Goal: Task Accomplishment & Management: Use online tool/utility

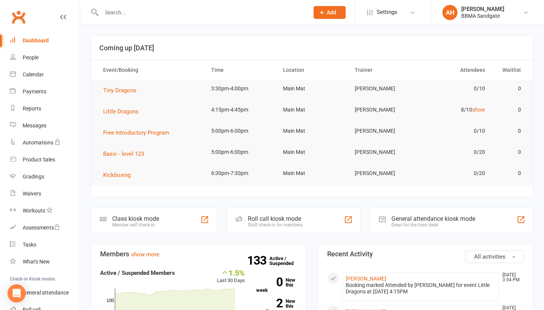
click at [147, 15] on input "text" at bounding box center [201, 12] width 204 height 11
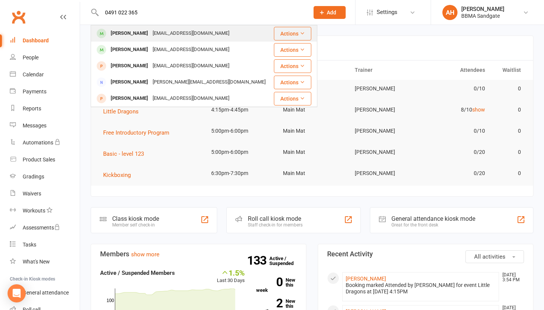
type input "0491 022 365"
click at [150, 32] on div "[EMAIL_ADDRESS][DOMAIN_NAME]" at bounding box center [190, 33] width 81 height 11
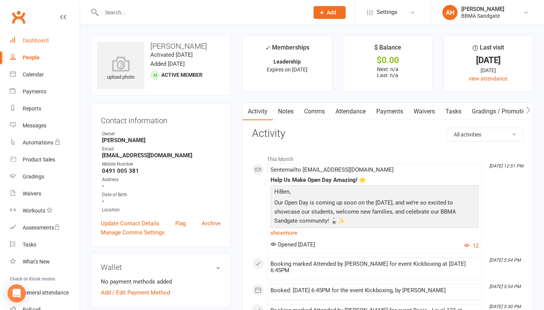
click at [44, 42] on div "Dashboard" at bounding box center [36, 40] width 26 height 6
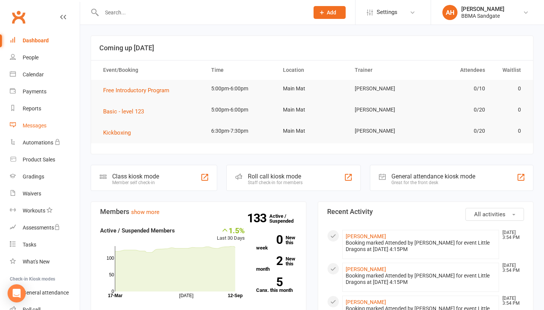
click at [55, 121] on link "Messages" at bounding box center [45, 125] width 70 height 17
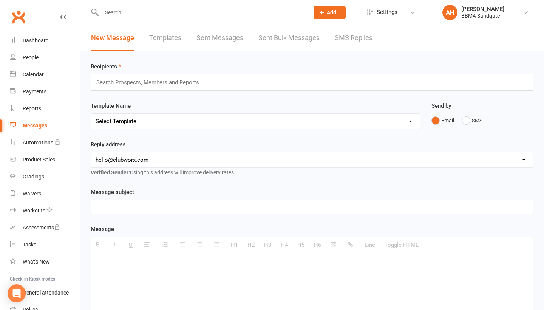
click at [350, 43] on link "SMS Replies" at bounding box center [354, 38] width 38 height 26
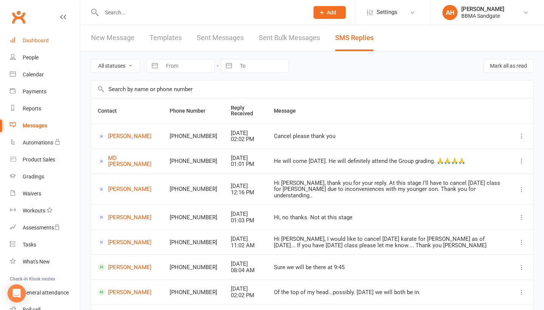
click at [62, 41] on link "Dashboard" at bounding box center [45, 40] width 70 height 17
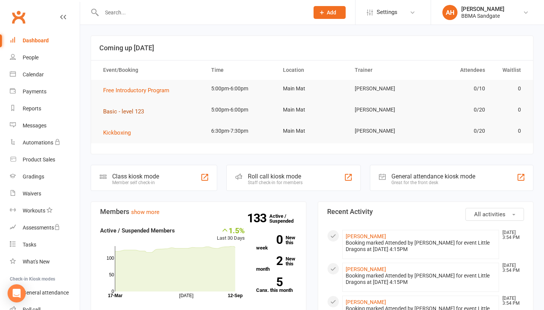
click at [131, 114] on span "Basic - level 123" at bounding box center [123, 111] width 41 height 7
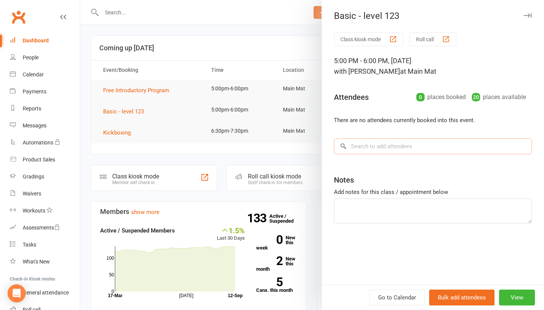
click at [426, 151] on input "search" at bounding box center [433, 146] width 198 height 16
type input "[PERSON_NAME]"
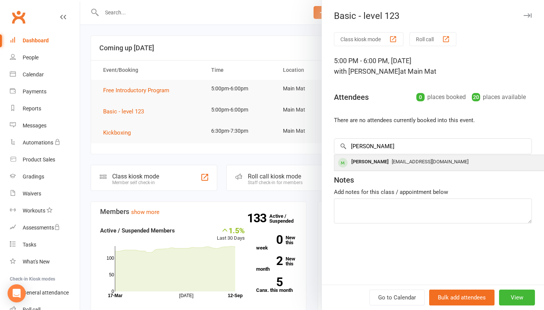
drag, startPoint x: 426, startPoint y: 151, endPoint x: 424, endPoint y: 164, distance: 13.7
click at [424, 164] on span "[EMAIL_ADDRESS][DOMAIN_NAME]" at bounding box center [430, 162] width 77 height 6
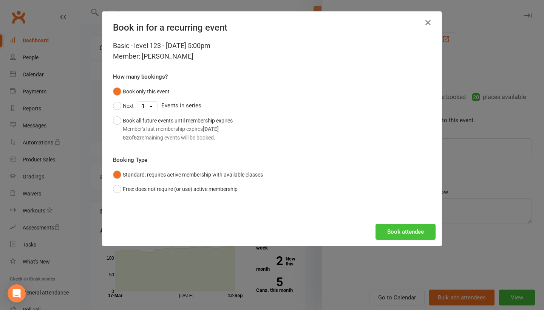
click at [420, 226] on button "Book attendee" at bounding box center [406, 232] width 60 height 16
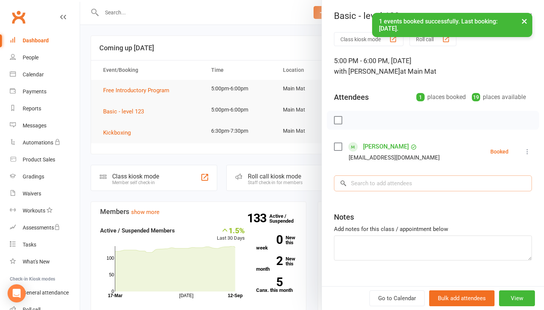
click at [408, 189] on input "search" at bounding box center [433, 183] width 198 height 16
type input "Tahlia"
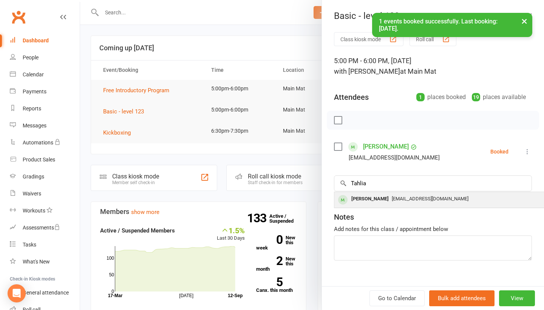
drag, startPoint x: 408, startPoint y: 187, endPoint x: 406, endPoint y: 201, distance: 14.2
click at [406, 201] on span "[EMAIL_ADDRESS][DOMAIN_NAME]" at bounding box center [430, 199] width 77 height 6
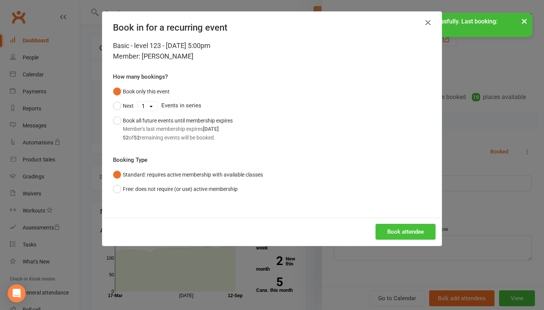
click at [407, 233] on button "Book attendee" at bounding box center [406, 232] width 60 height 16
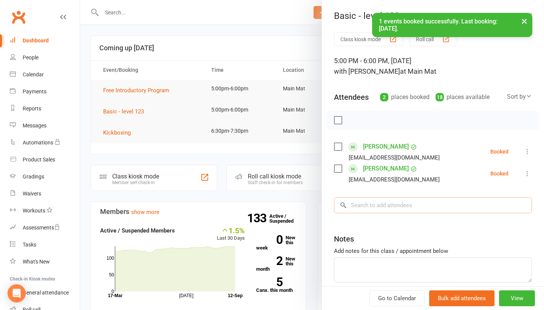
click at [399, 211] on input "search" at bounding box center [433, 205] width 198 height 16
type input "[PERSON_NAME]"
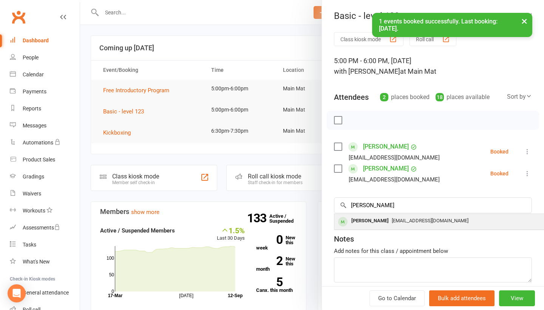
drag, startPoint x: 399, startPoint y: 211, endPoint x: 394, endPoint y: 222, distance: 12.0
click at [392, 222] on div "[PERSON_NAME]" at bounding box center [369, 220] width 43 height 11
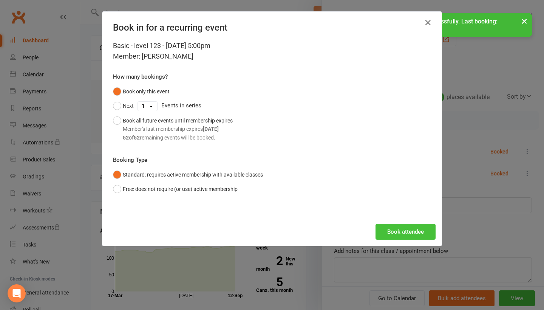
click at [399, 234] on button "Book attendee" at bounding box center [406, 232] width 60 height 16
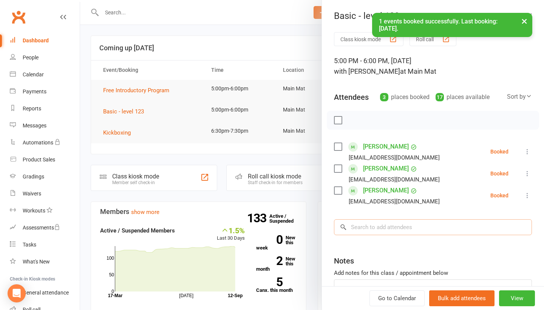
click at [393, 235] on input "search" at bounding box center [433, 227] width 198 height 16
type input "[PERSON_NAME]"
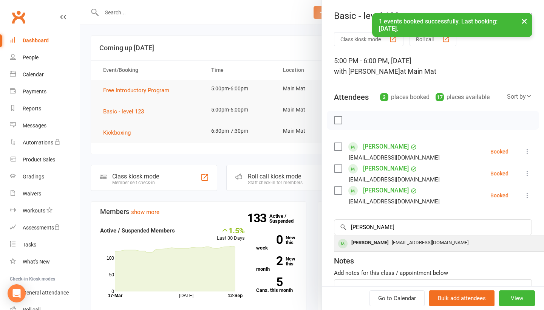
drag, startPoint x: 393, startPoint y: 235, endPoint x: 396, endPoint y: 249, distance: 13.9
click at [396, 248] on div "[EMAIL_ADDRESS][DOMAIN_NAME]" at bounding box center [447, 242] width 220 height 11
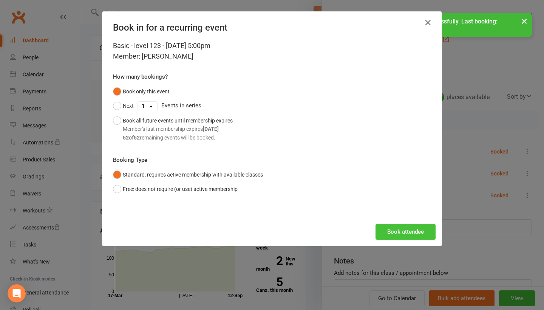
click at [407, 232] on button "Book attendee" at bounding box center [406, 232] width 60 height 16
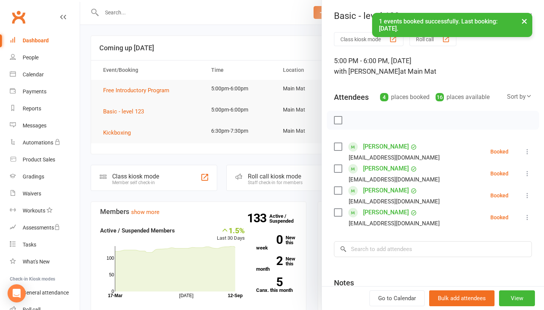
click at [528, 154] on icon at bounding box center [528, 152] width 8 height 8
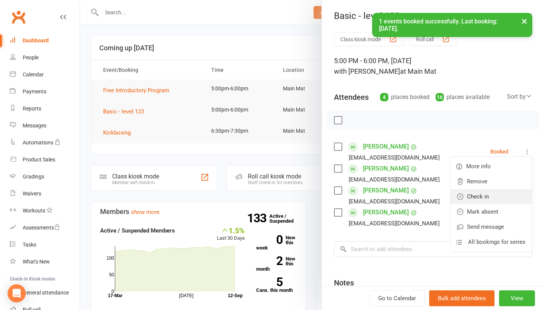
click at [512, 195] on link "Check in" at bounding box center [490, 196] width 81 height 15
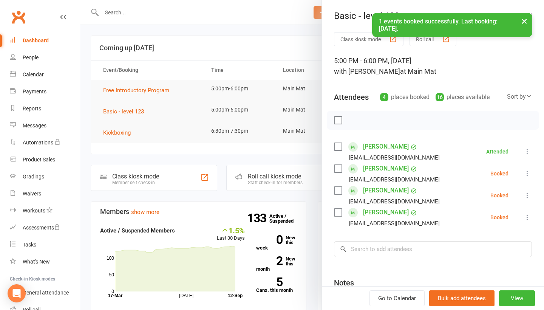
click at [526, 174] on icon at bounding box center [528, 174] width 8 height 8
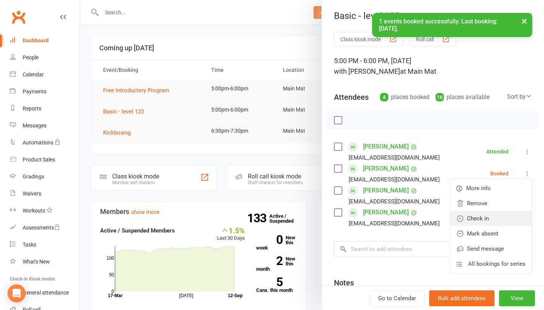
click at [509, 219] on link "Check in" at bounding box center [490, 218] width 81 height 15
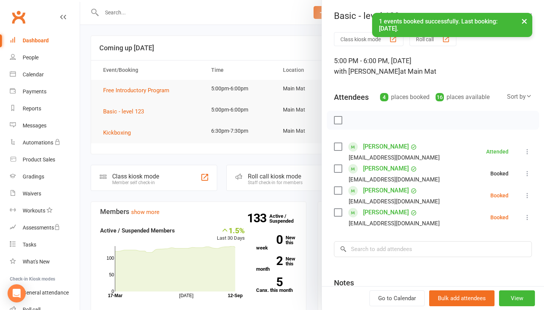
click at [527, 199] on icon at bounding box center [528, 196] width 8 height 8
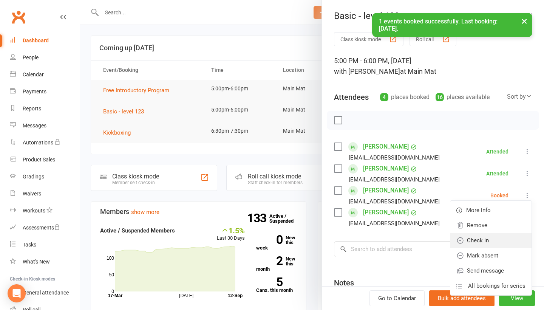
click at [509, 248] on link "Check in" at bounding box center [490, 240] width 81 height 15
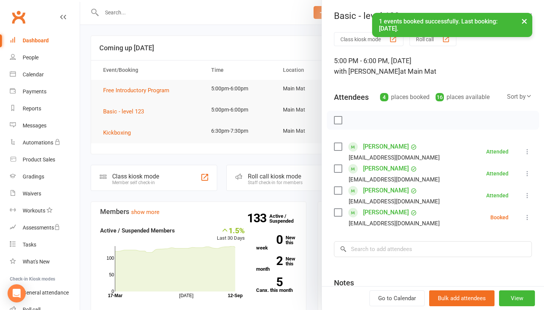
click at [530, 218] on icon at bounding box center [528, 218] width 8 height 8
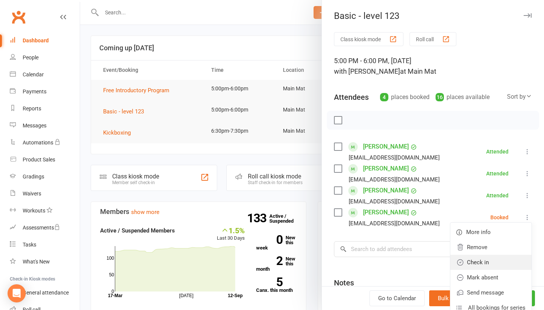
click at [505, 260] on link "Check in" at bounding box center [490, 262] width 81 height 15
